Goal: Check status: Check status

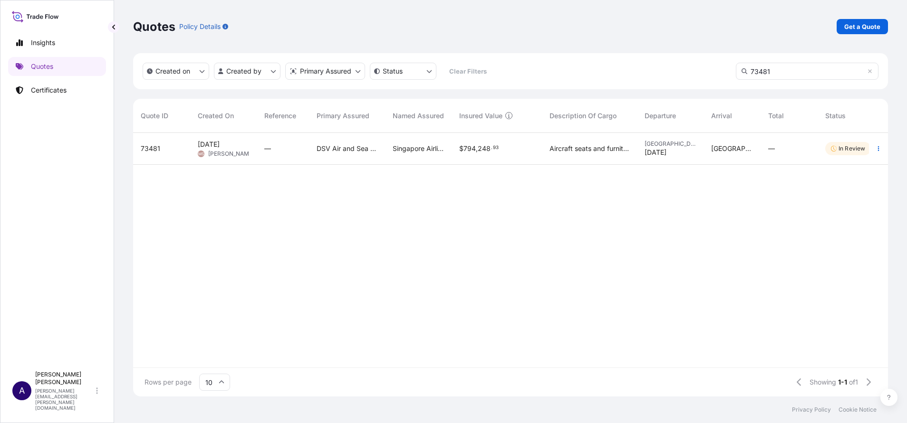
scroll to position [258, 744]
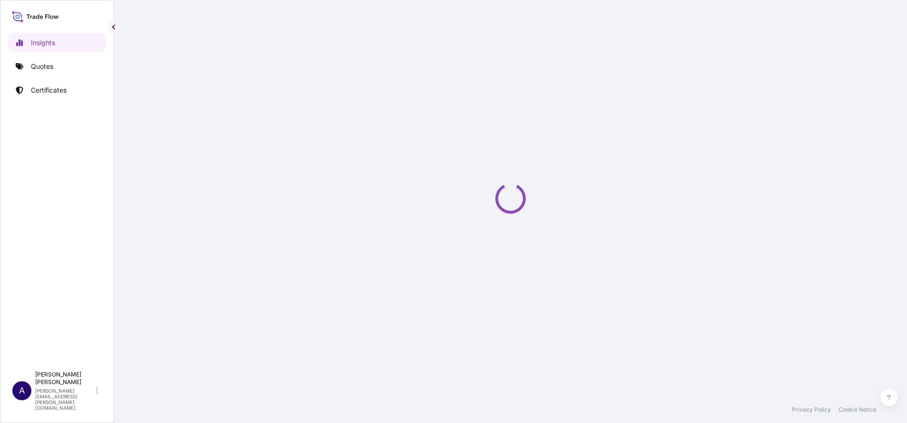
select select "2025"
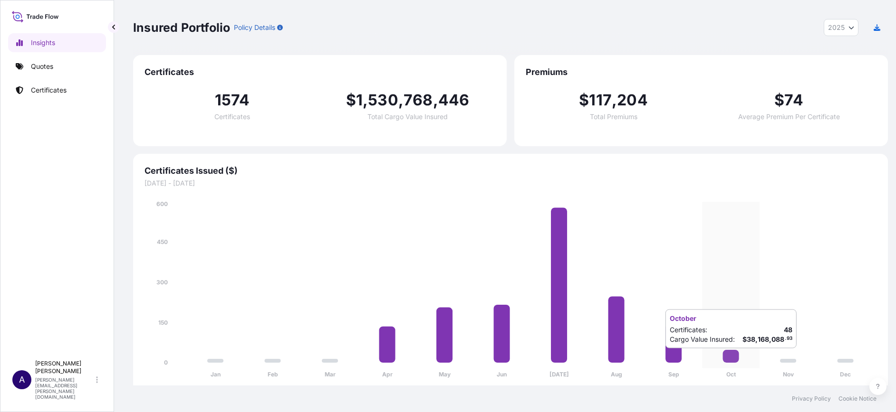
click at [735, 358] on icon at bounding box center [731, 356] width 16 height 13
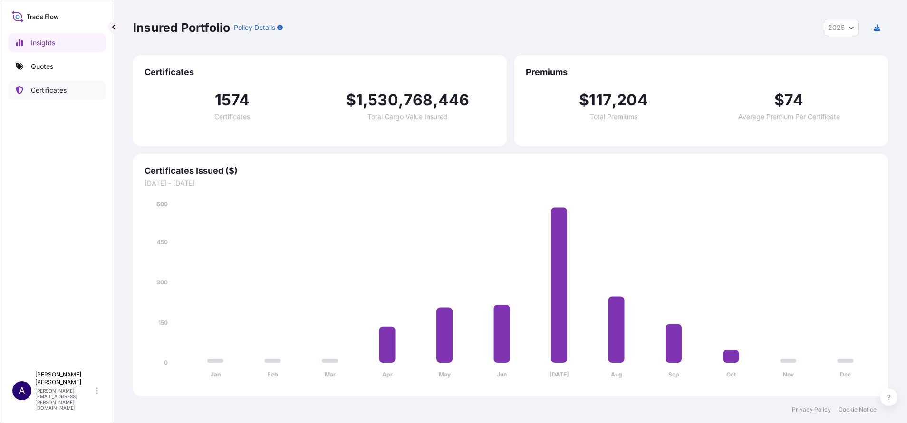
click at [54, 89] on p "Certificates" at bounding box center [49, 91] width 36 height 10
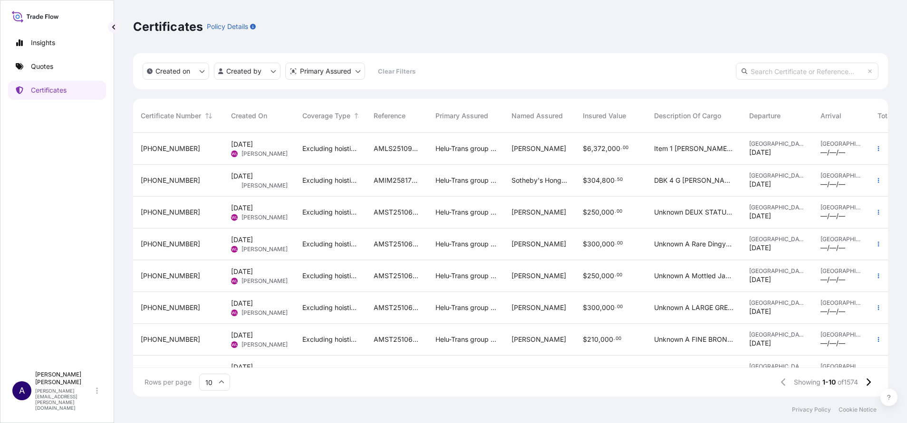
click at [161, 146] on span "31504-1592-1" at bounding box center [170, 149] width 59 height 10
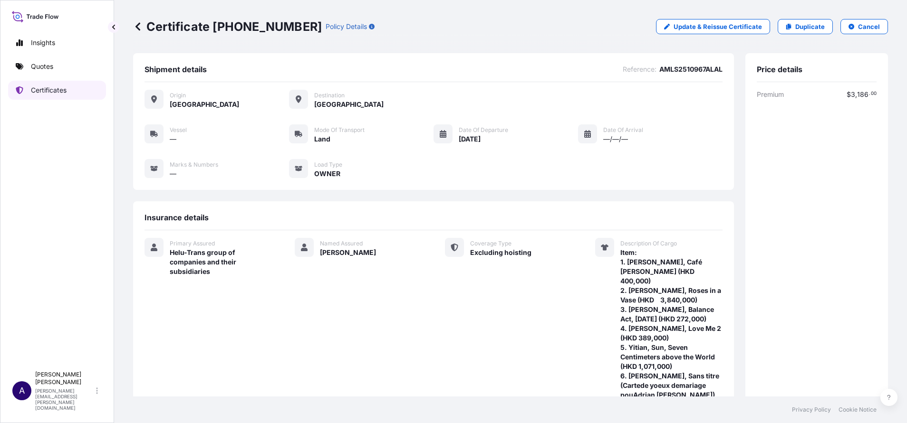
click at [50, 88] on p "Certificates" at bounding box center [49, 91] width 36 height 10
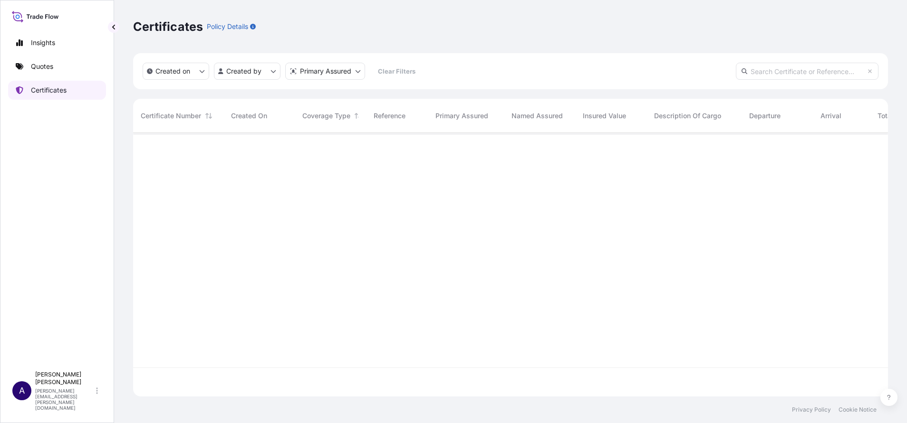
scroll to position [258, 744]
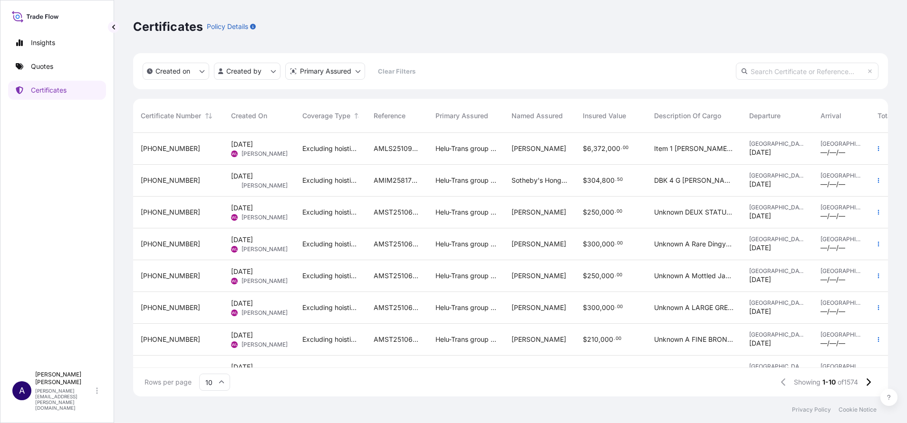
click at [161, 183] on span "31504-1591-1" at bounding box center [170, 181] width 59 height 10
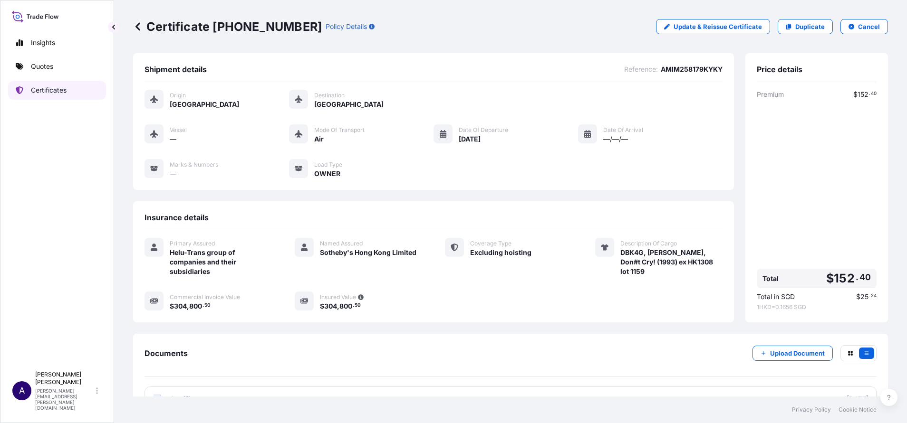
click at [41, 91] on p "Certificates" at bounding box center [49, 91] width 36 height 10
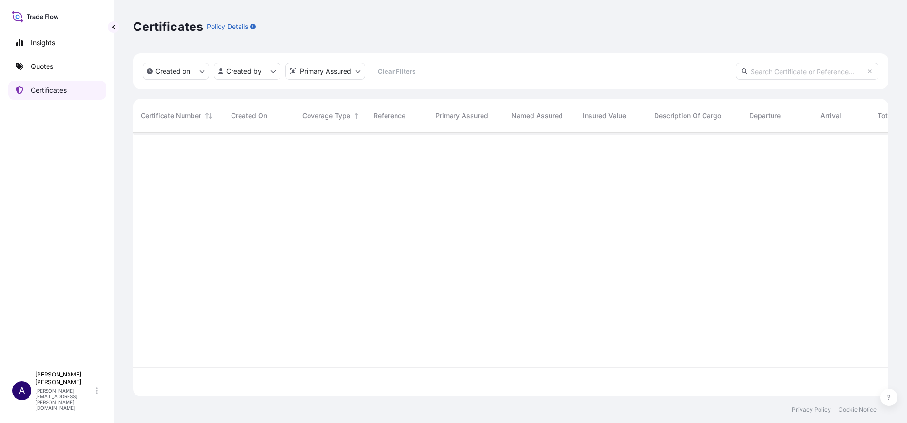
scroll to position [258, 744]
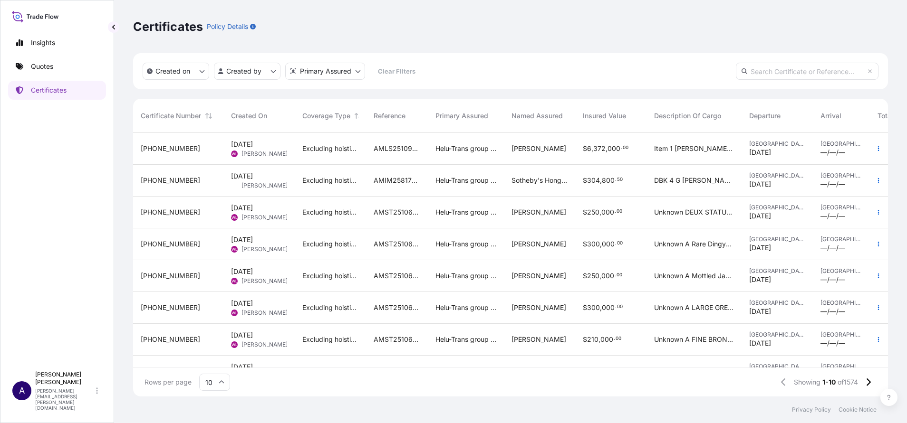
click at [159, 212] on span "31504-1550-2" at bounding box center [170, 213] width 59 height 10
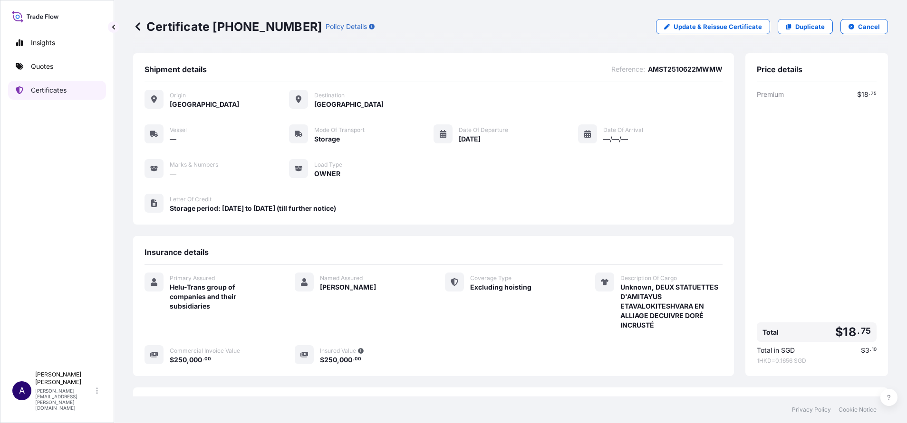
click at [37, 88] on p "Certificates" at bounding box center [49, 91] width 36 height 10
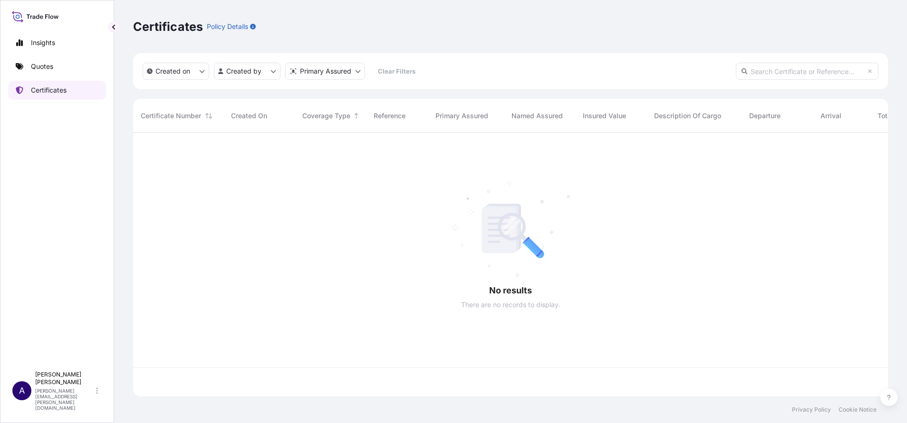
scroll to position [258, 744]
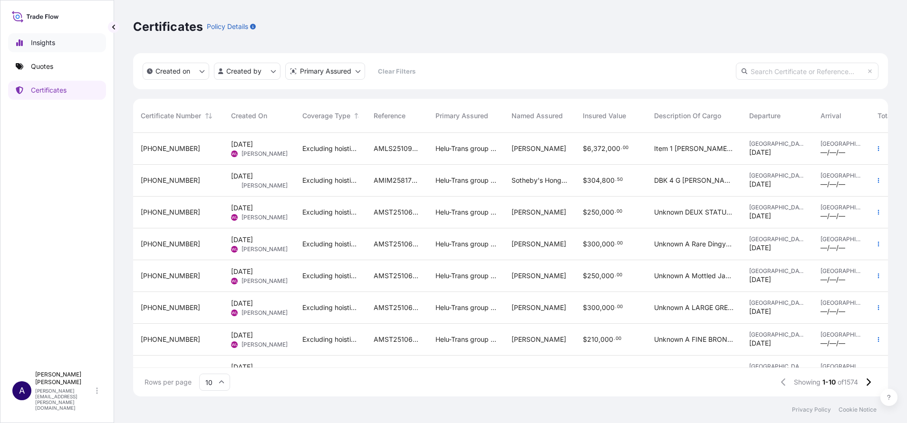
click at [44, 39] on p "Insights" at bounding box center [43, 43] width 24 height 10
select select "2025"
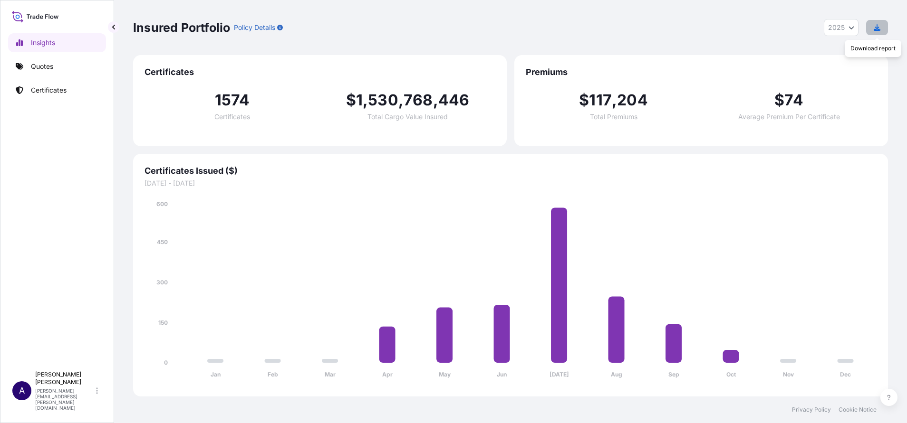
click at [881, 26] on button "button" at bounding box center [877, 27] width 22 height 15
